Goal: Complete application form

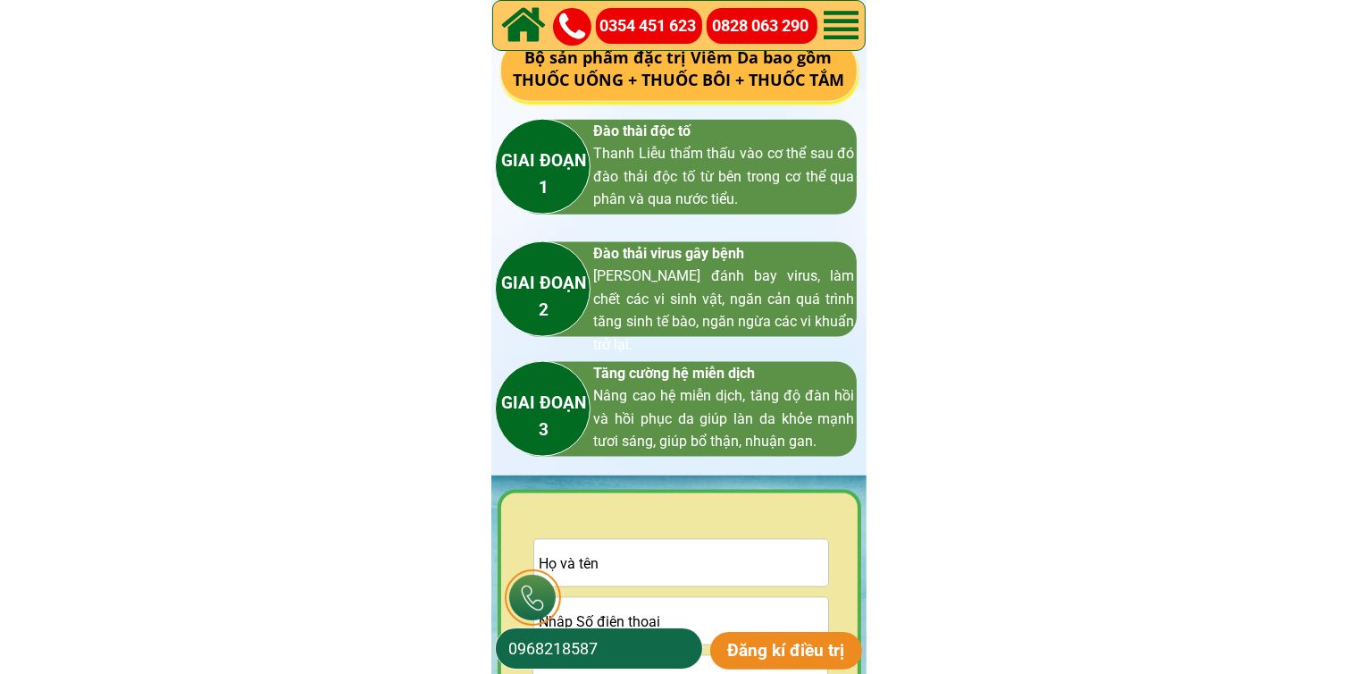
scroll to position [2591, 0]
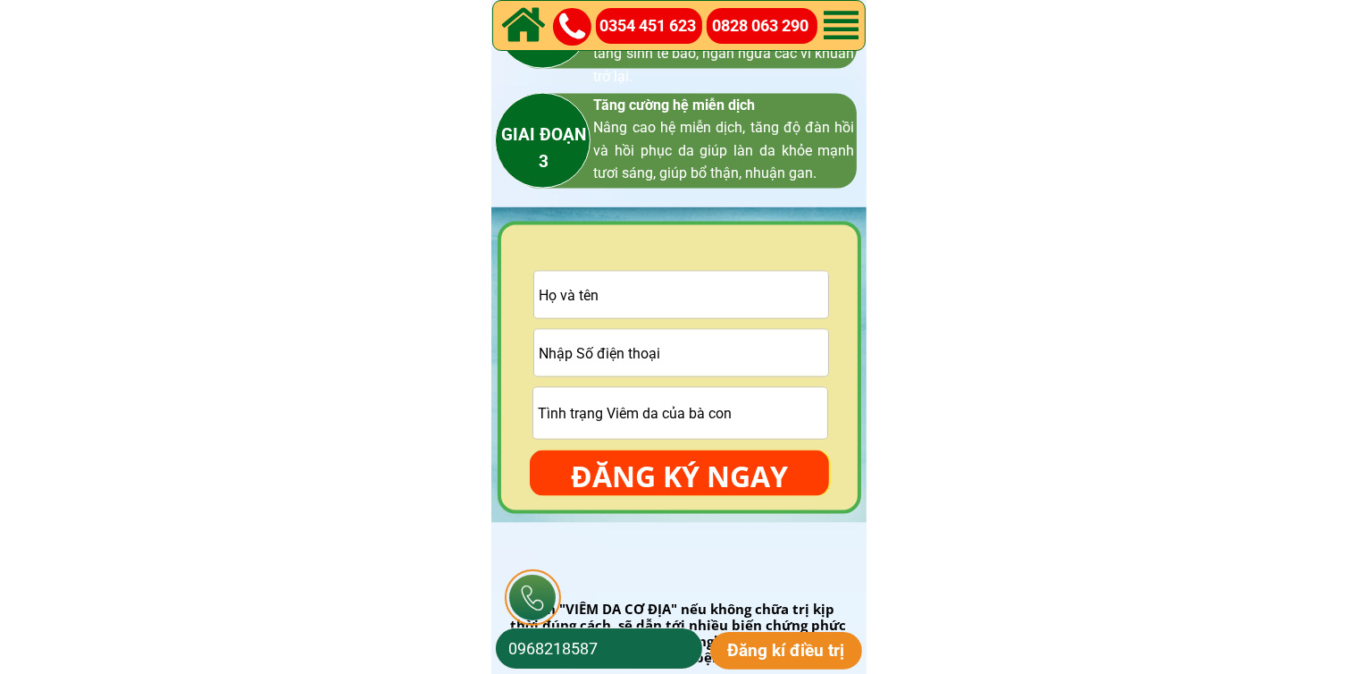
drag, startPoint x: 724, startPoint y: 376, endPoint x: 748, endPoint y: 348, distance: 37.4
click at [734, 367] on div at bounding box center [681, 353] width 296 height 48
click at [749, 348] on input "tel" at bounding box center [681, 353] width 294 height 46
paste input "0988966609"
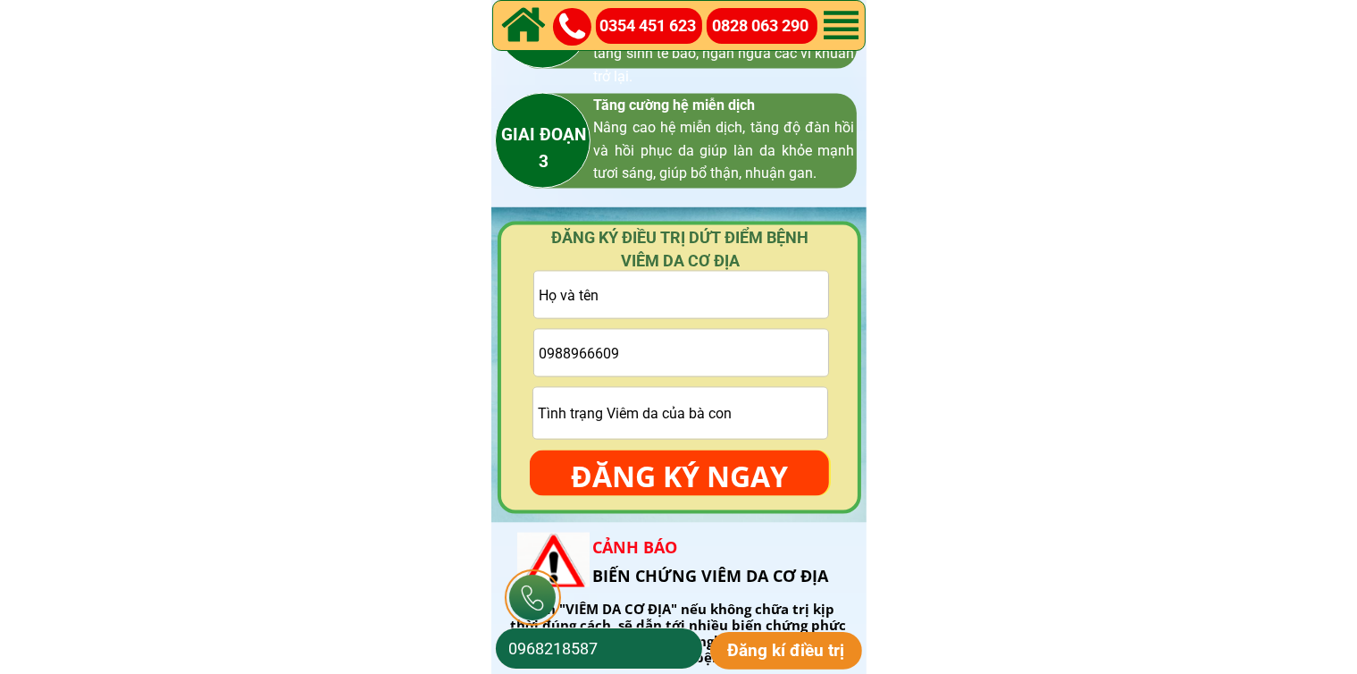
type input "0988966609"
click at [686, 311] on input "text" at bounding box center [681, 295] width 294 height 46
paste input "Tâm Xe"
type input "Tâm Xe"
click at [665, 417] on input "text" at bounding box center [680, 413] width 294 height 51
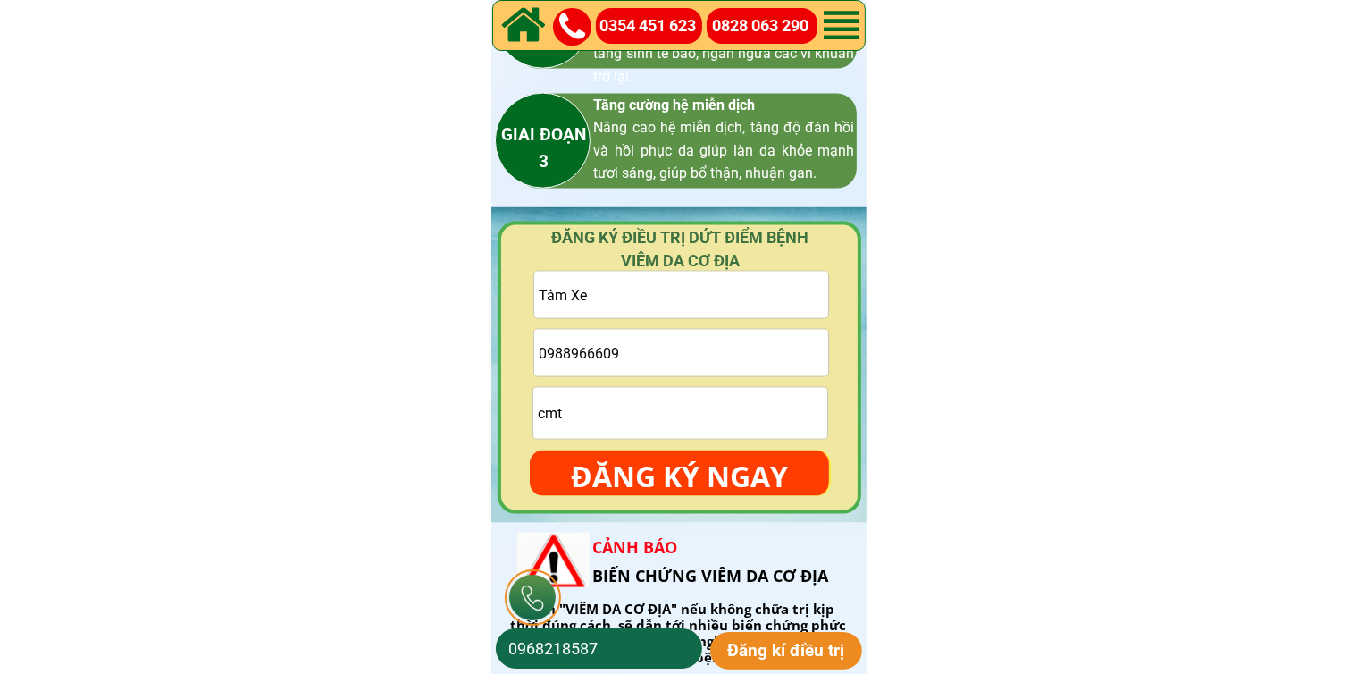
type input "cmt"
drag, startPoint x: 693, startPoint y: 466, endPoint x: 684, endPoint y: 323, distance: 143.2
click at [693, 466] on p "ĐĂNG KÝ NGAY" at bounding box center [679, 476] width 299 height 52
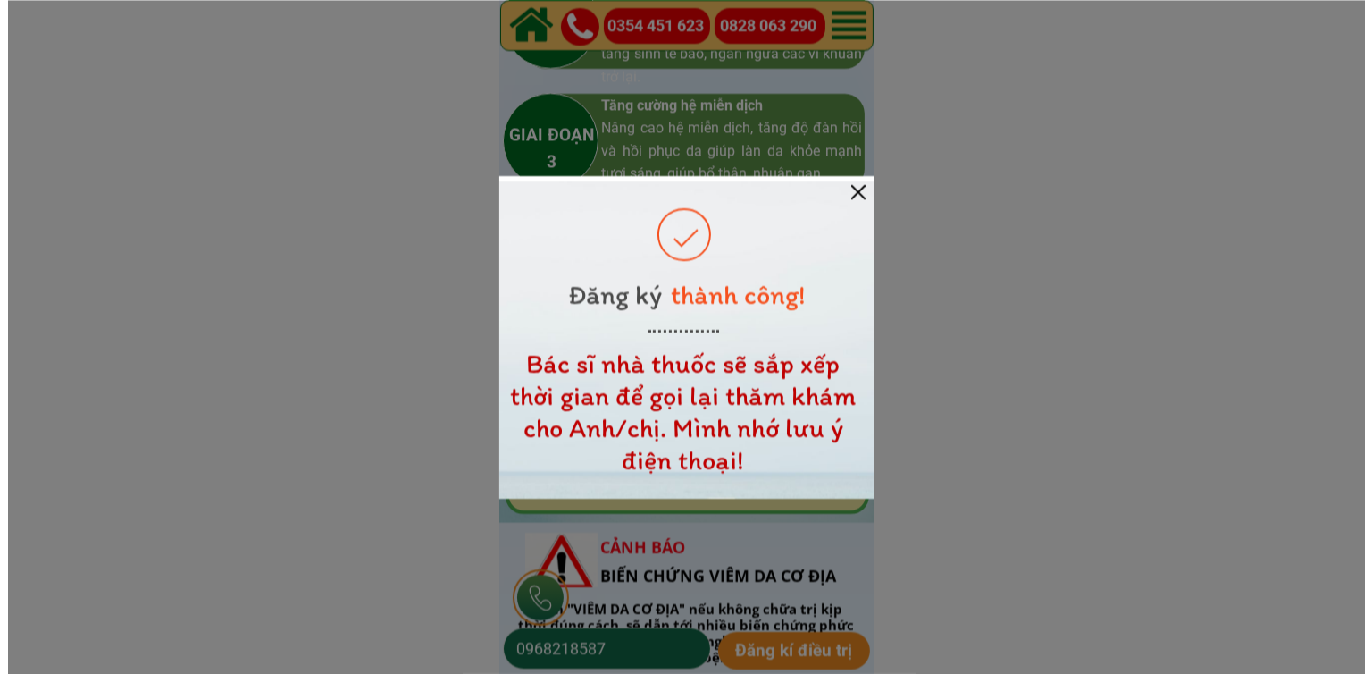
scroll to position [0, 0]
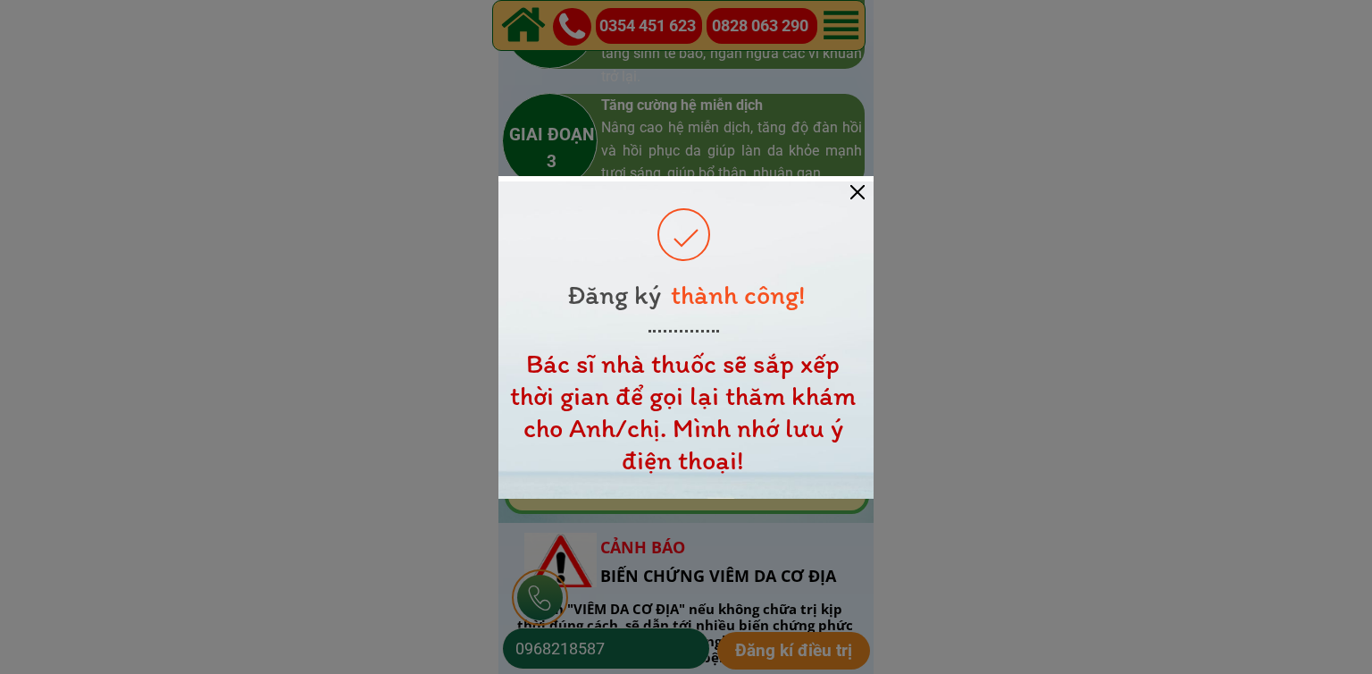
click at [857, 197] on div at bounding box center [858, 192] width 14 height 14
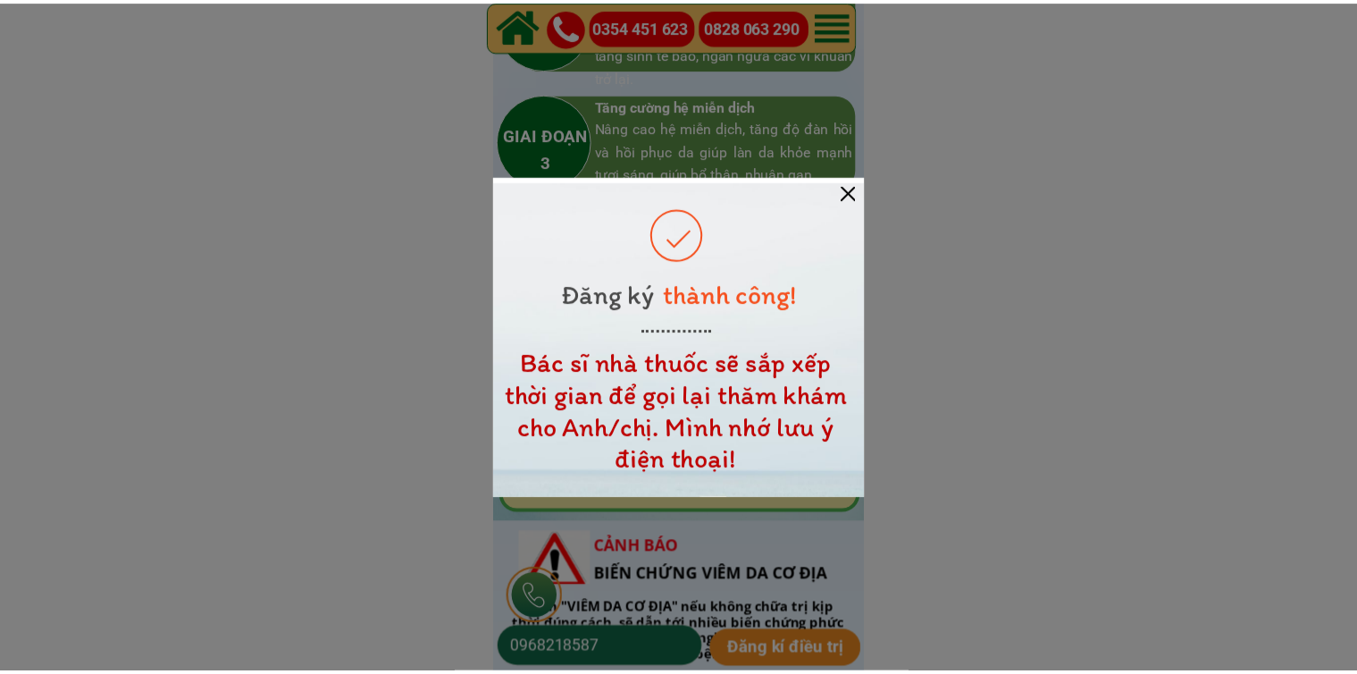
scroll to position [2591, 0]
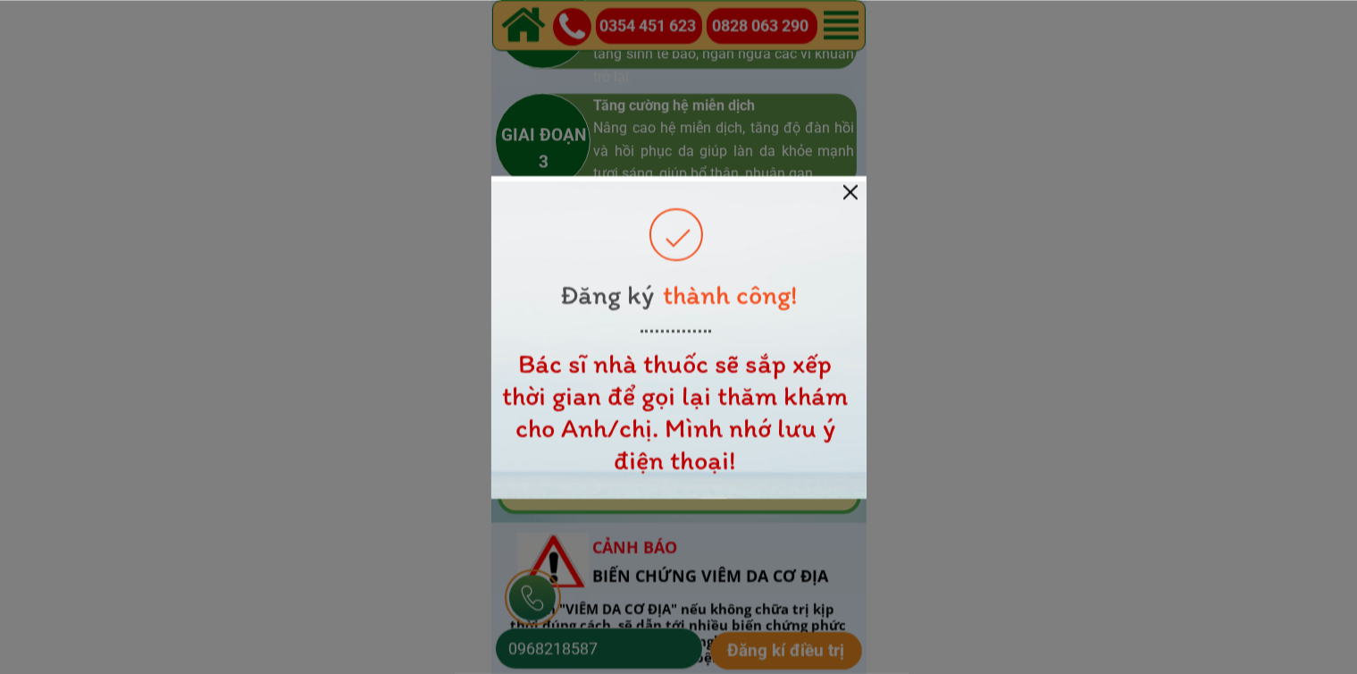
drag, startPoint x: 857, startPoint y: 197, endPoint x: 776, endPoint y: 248, distance: 96.4
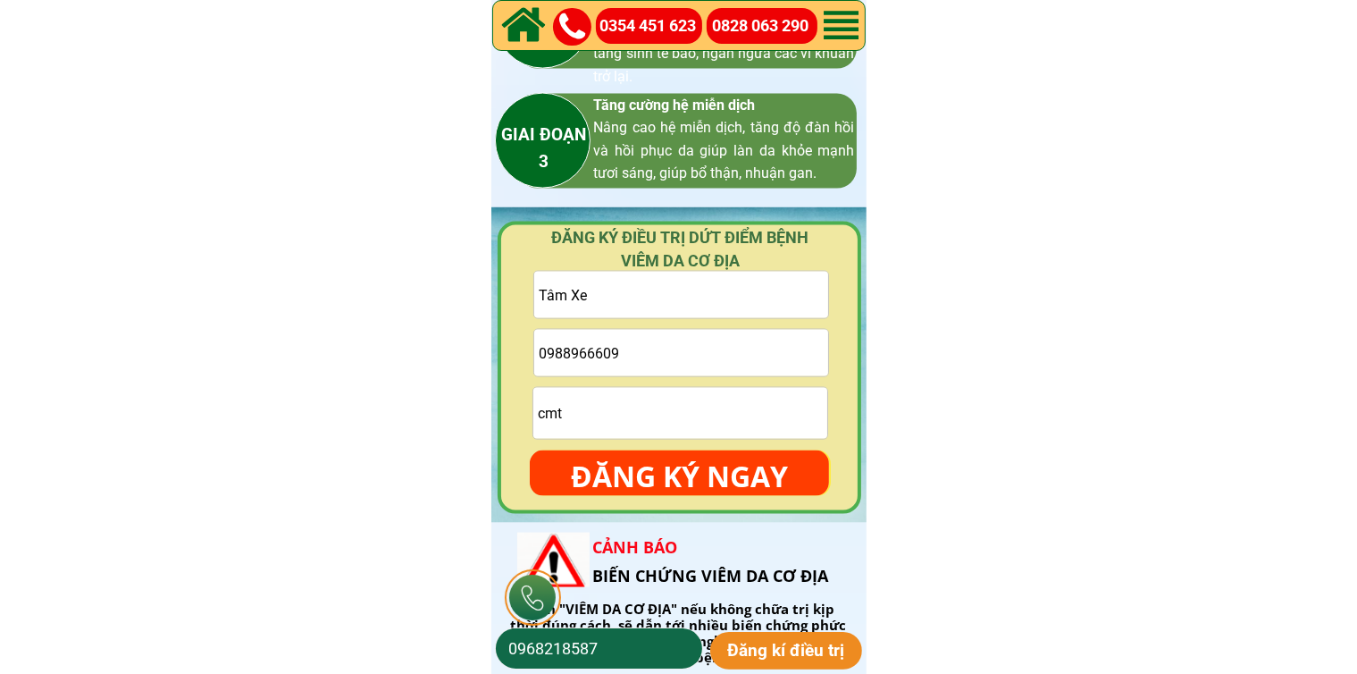
click at [653, 341] on input "0988966609" at bounding box center [681, 353] width 294 height 46
paste input "0378136229"
type input "0378136229"
drag, startPoint x: 683, startPoint y: 288, endPoint x: 680, endPoint y: 330, distance: 42.1
click at [683, 289] on input "Tâm Xe" at bounding box center [681, 295] width 294 height 46
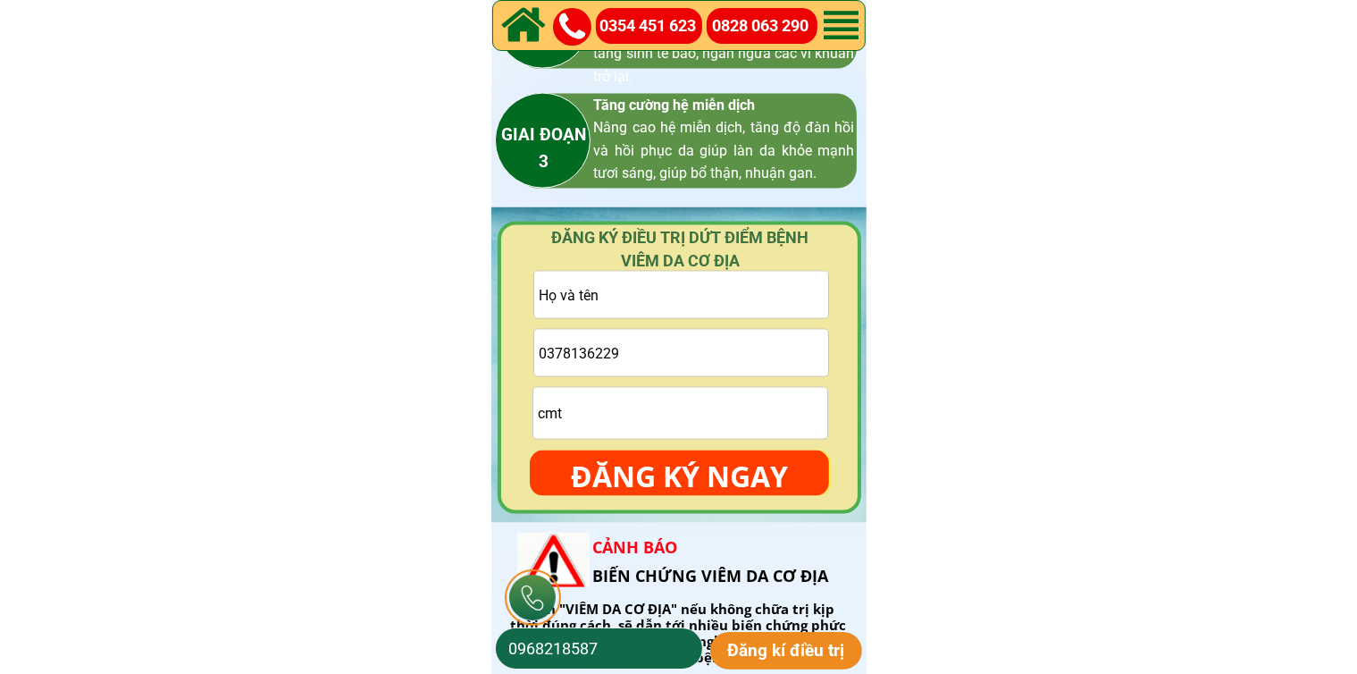
paste input "[PERSON_NAME] Củ Chi"
type input "[PERSON_NAME] Củ Chi"
click at [663, 425] on input "cmt" at bounding box center [680, 413] width 294 height 51
type input "cmt"
click at [665, 469] on p "ĐĂNG KÝ NGAY" at bounding box center [679, 476] width 299 height 52
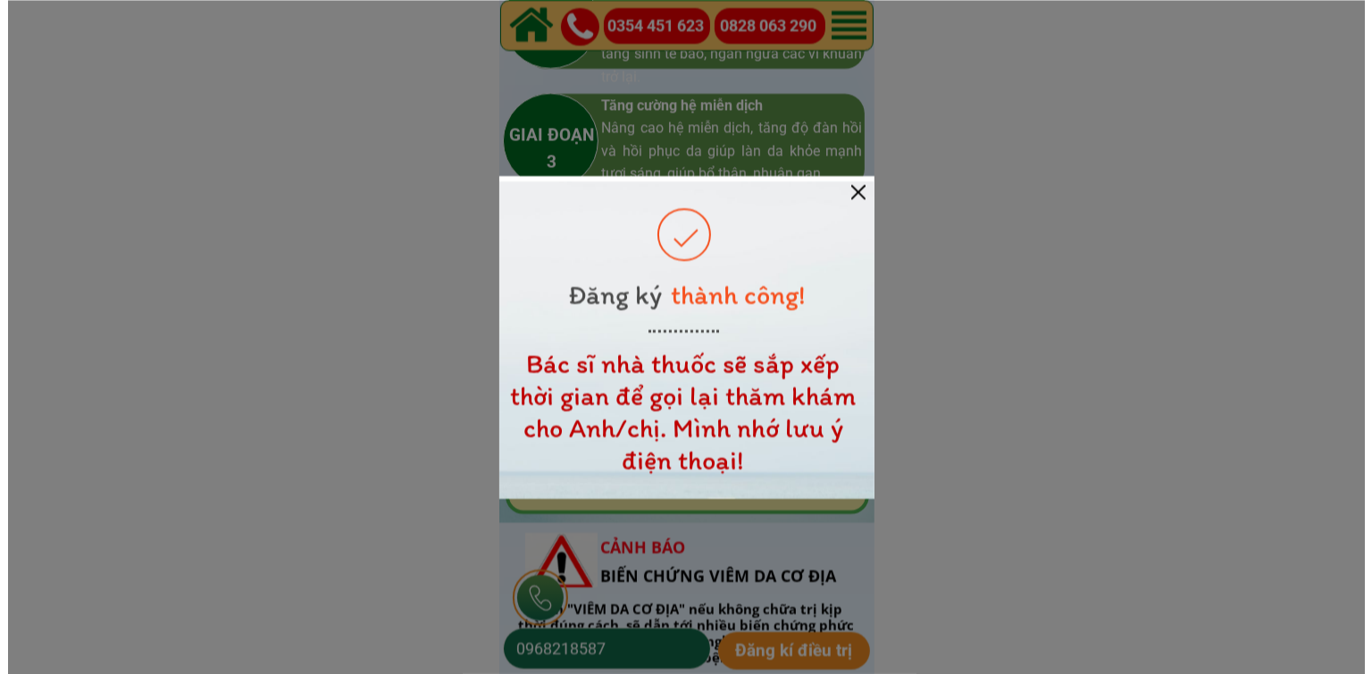
scroll to position [0, 0]
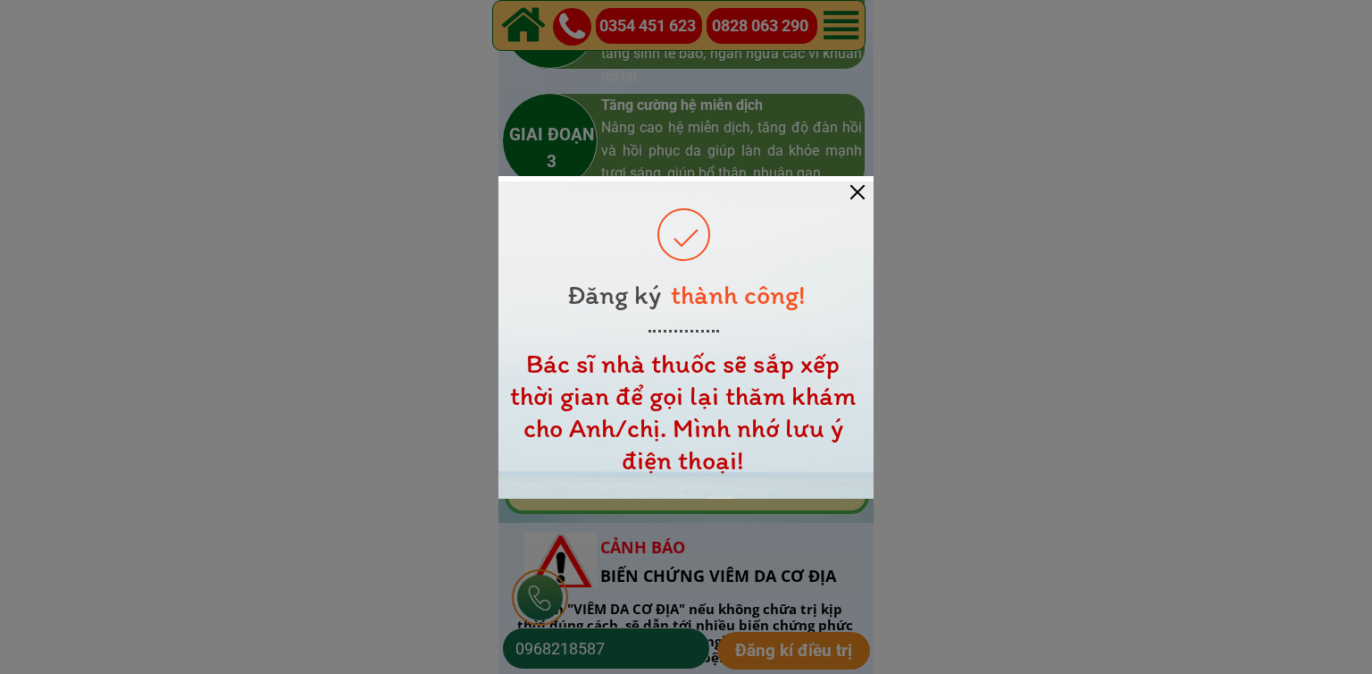
click at [860, 195] on div at bounding box center [858, 192] width 14 height 14
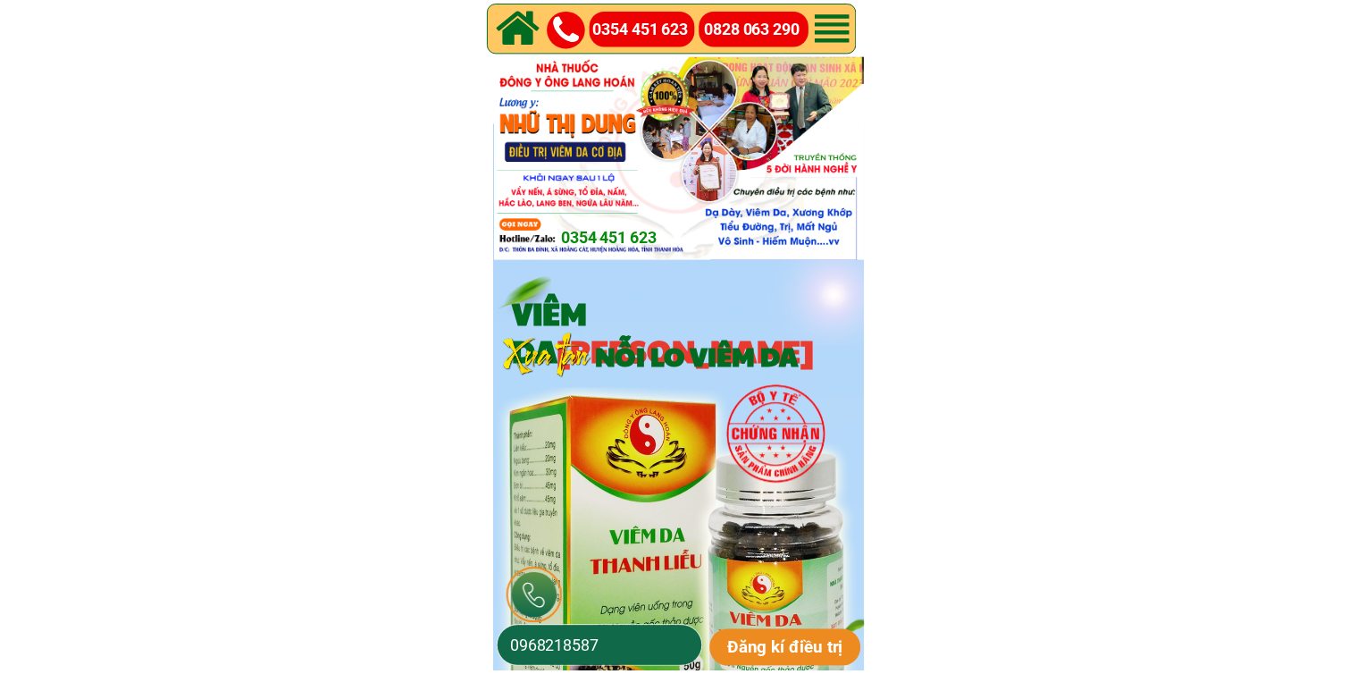
scroll to position [2591, 0]
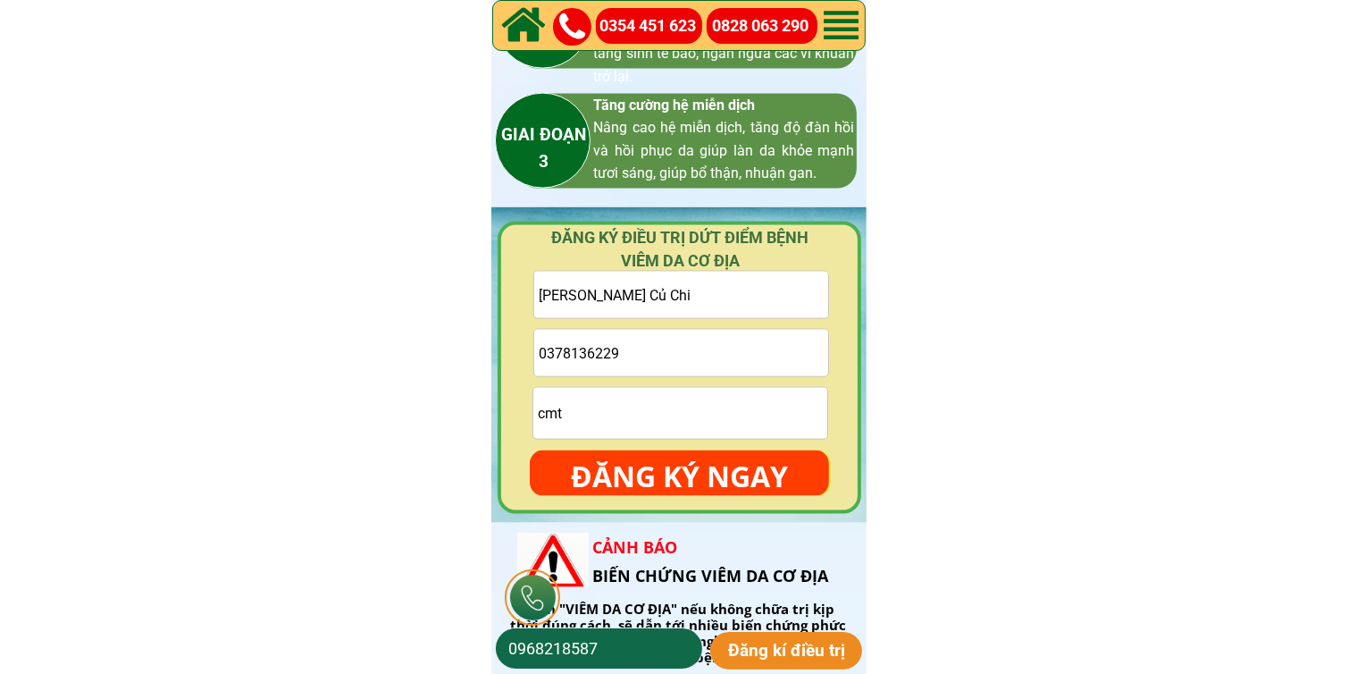
click at [690, 358] on input "0378136229" at bounding box center [681, 353] width 294 height 46
paste input "096 821 8587"
type input "096 821 8587"
click at [675, 294] on input "[PERSON_NAME] Củ Chi" at bounding box center [681, 295] width 294 height 46
paste input "[PERSON_NAME]"
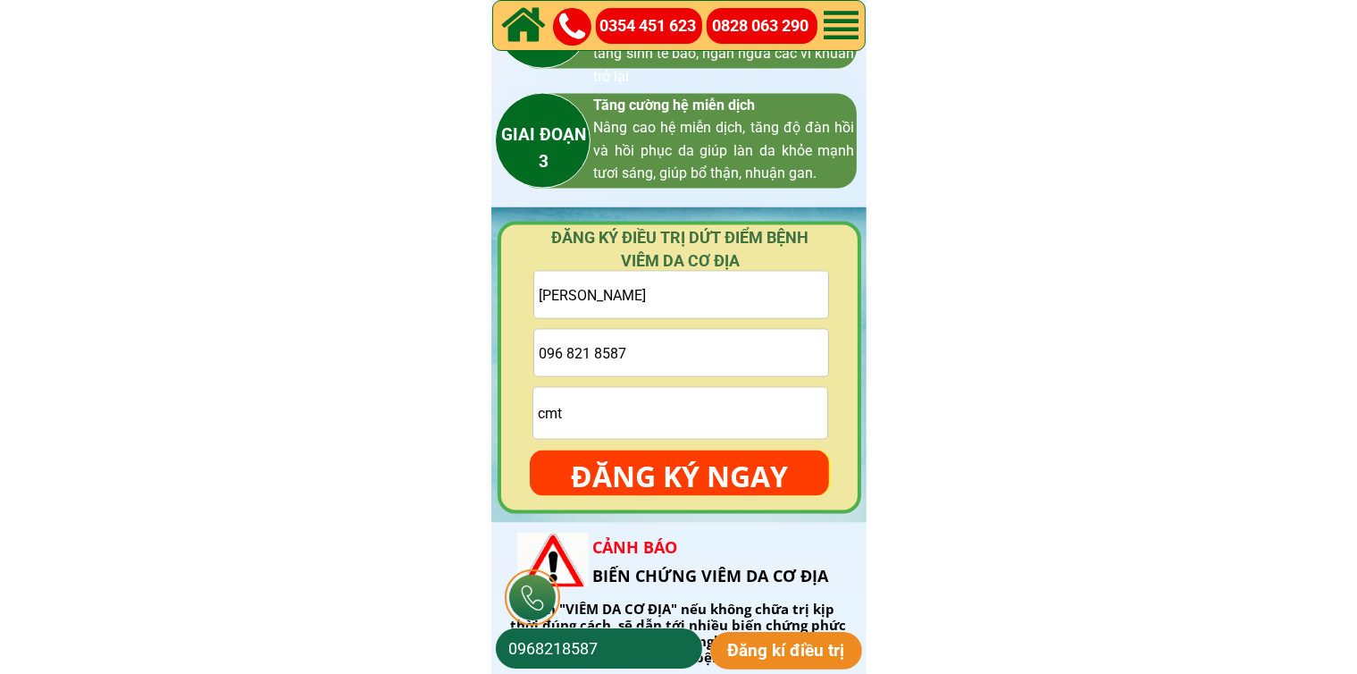
type input "[PERSON_NAME]"
click at [650, 415] on input "cmt" at bounding box center [680, 413] width 294 height 51
type input "cmt"
click at [565, 348] on input "096 821 8587" at bounding box center [681, 353] width 294 height 46
click at [566, 356] on input "096 821 8587" at bounding box center [681, 353] width 294 height 46
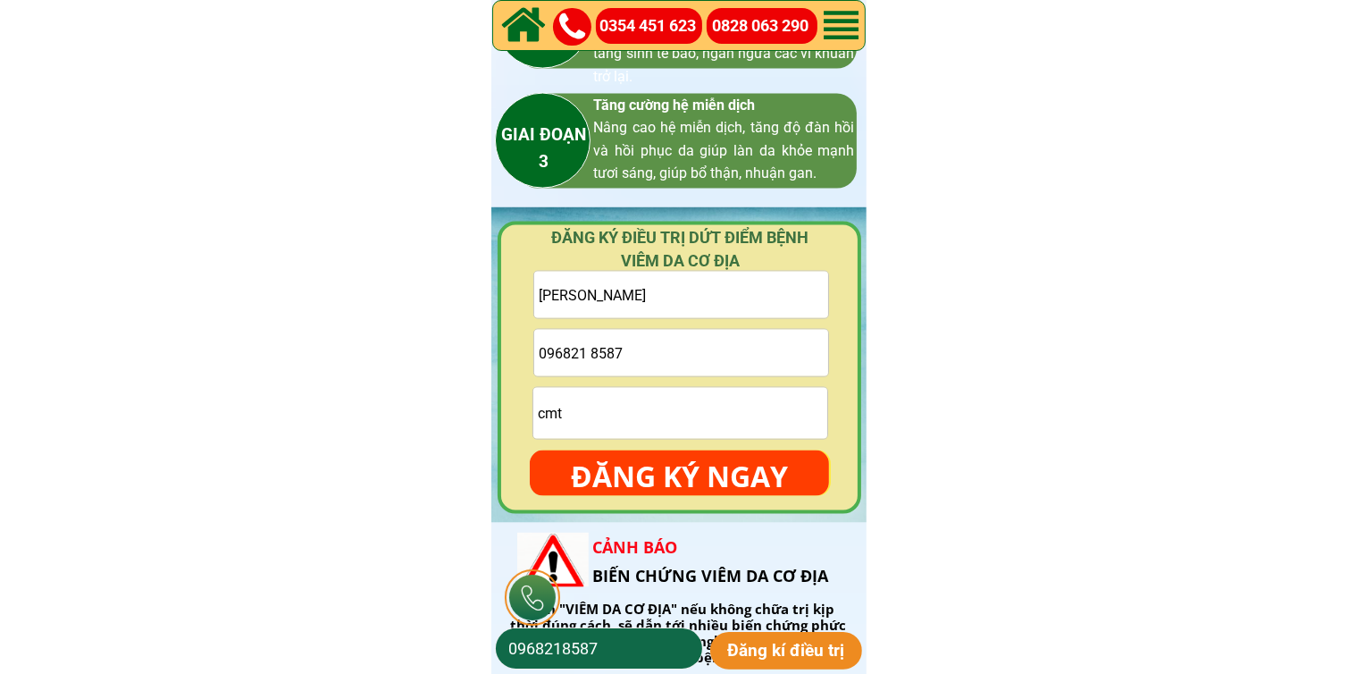
click at [593, 349] on input "096821 8587" at bounding box center [681, 353] width 294 height 46
type input "0968218587"
drag, startPoint x: 667, startPoint y: 465, endPoint x: 666, endPoint y: 443, distance: 21.5
click at [669, 462] on p "ĐĂNG KÝ NGAY" at bounding box center [679, 476] width 299 height 52
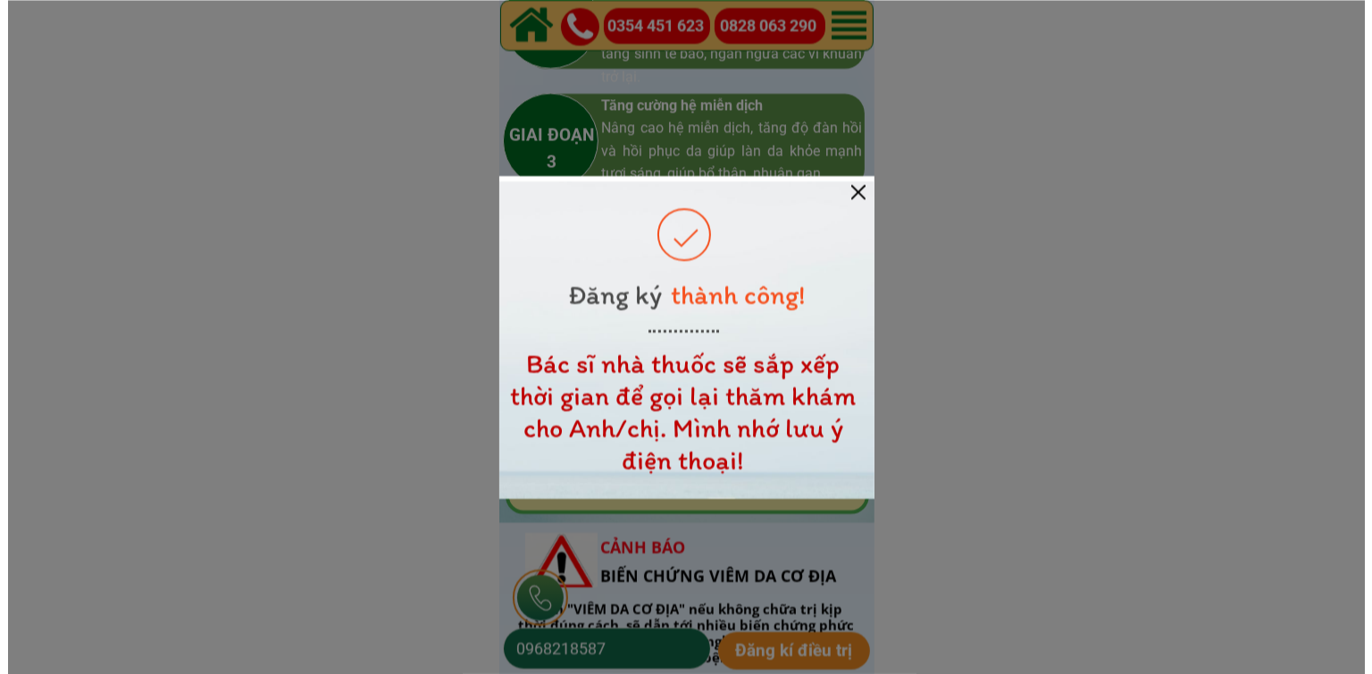
scroll to position [0, 0]
